Goal: Task Accomplishment & Management: Use online tool/utility

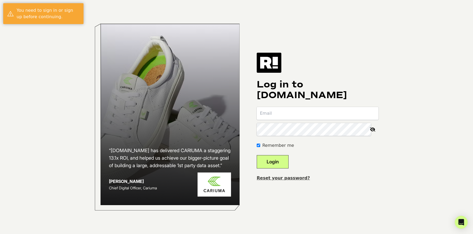
type input "[EMAIL_ADDRESS][DOMAIN_NAME]"
click at [275, 161] on button "Login" at bounding box center [273, 161] width 32 height 13
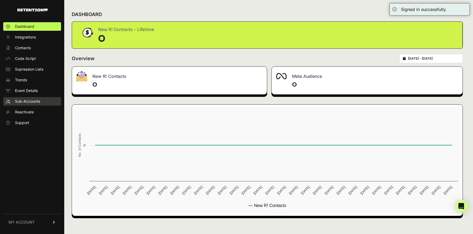
click at [19, 103] on span "Sub-Accounts" at bounding box center [27, 101] width 25 height 5
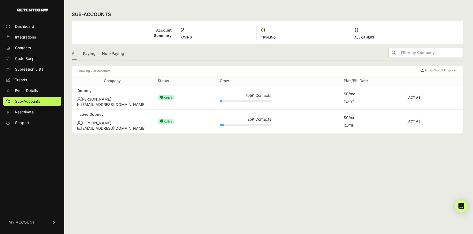
click at [101, 124] on div "David Burbine" at bounding box center [112, 122] width 70 height 5
click at [255, 120] on div "25K Contacts" at bounding box center [245, 119] width 51 height 5
click at [110, 130] on div "dburbine@dooney.com" at bounding box center [112, 128] width 70 height 5
click at [90, 112] on div "I Love Dooney" at bounding box center [112, 114] width 70 height 5
click at [409, 120] on button "ACT AS" at bounding box center [414, 121] width 17 height 7
